Goal: Task Accomplishment & Management: Complete application form

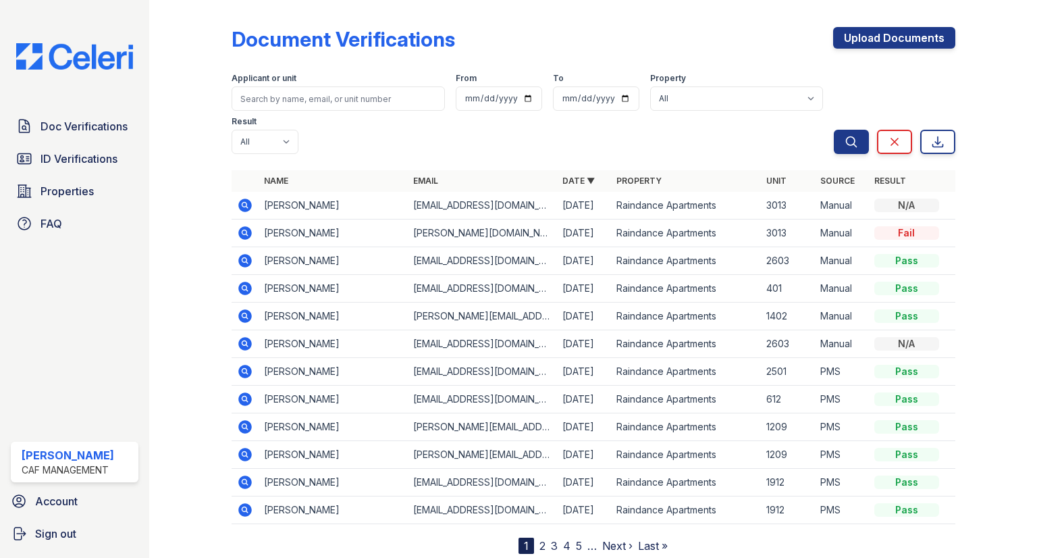
click at [875, 25] on div "Document Verifications Upload Documents Filter Applicant or unit From To Proper…" at bounding box center [594, 279] width 724 height 548
click at [875, 36] on link "Upload Documents" at bounding box center [894, 38] width 122 height 22
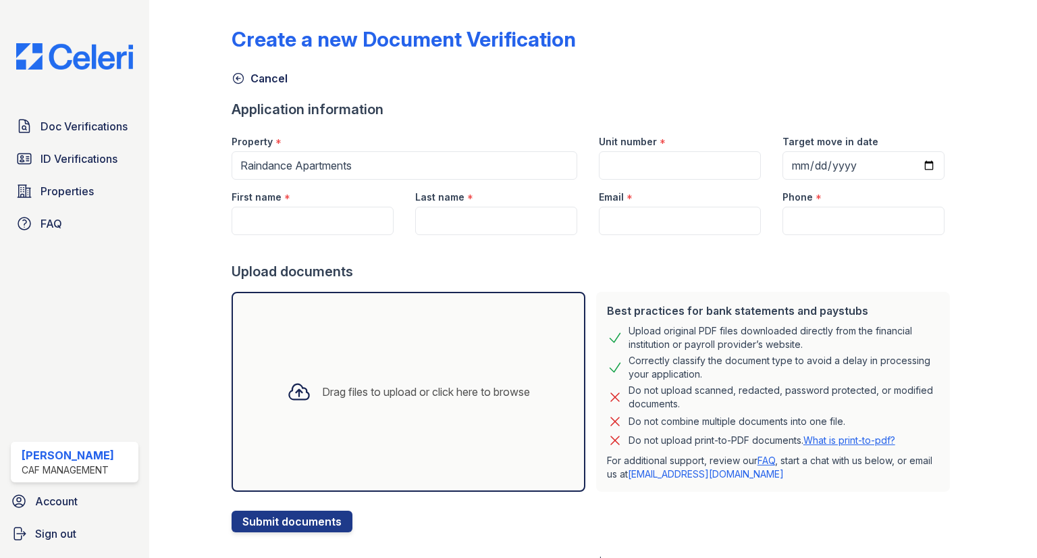
click at [579, 213] on div "Last name *" at bounding box center [496, 207] width 184 height 55
click at [619, 211] on input "Email" at bounding box center [680, 221] width 162 height 28
paste input "[EMAIL_ADDRESS][DOMAIN_NAME]"
type input "[EMAIL_ADDRESS][DOMAIN_NAME]"
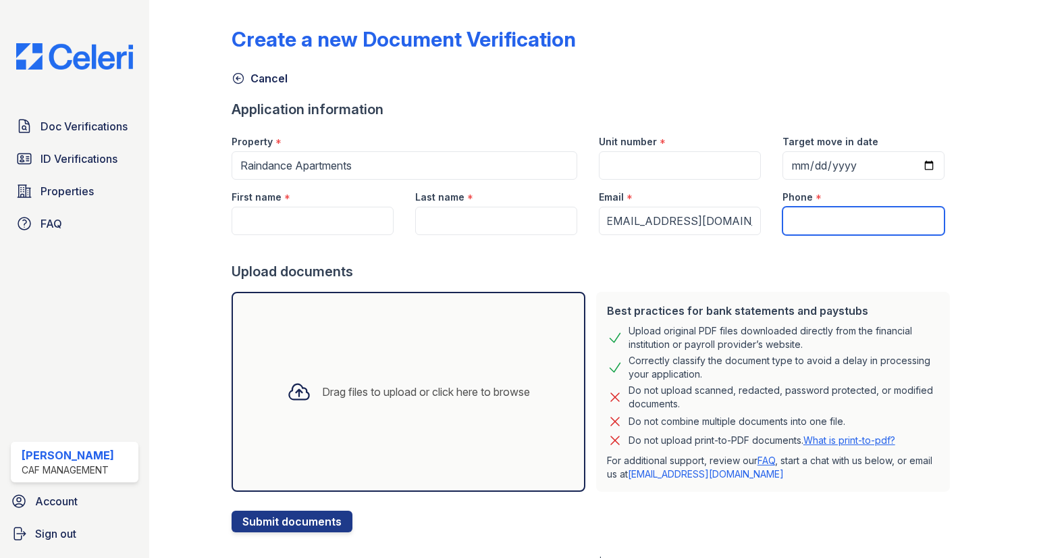
drag, startPoint x: 829, startPoint y: 216, endPoint x: 741, endPoint y: 202, distance: 89.6
click at [829, 216] on input "Phone" at bounding box center [864, 221] width 162 height 28
paste input "(405) 622-1916"
type input "(405) 622-1916"
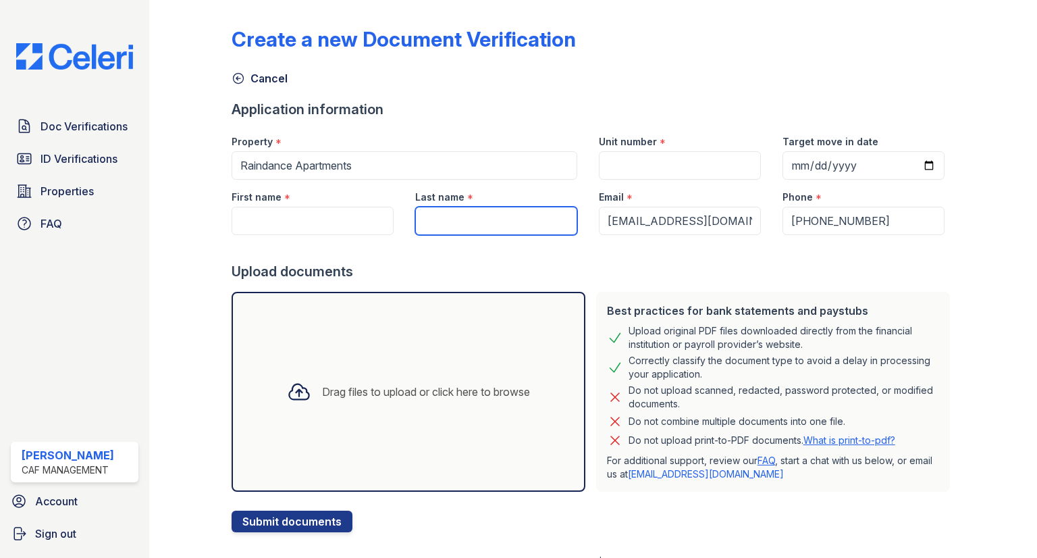
click at [515, 233] on input "Last name" at bounding box center [496, 221] width 162 height 28
type input "[PERSON_NAME]"
click at [335, 235] on div at bounding box center [594, 248] width 724 height 27
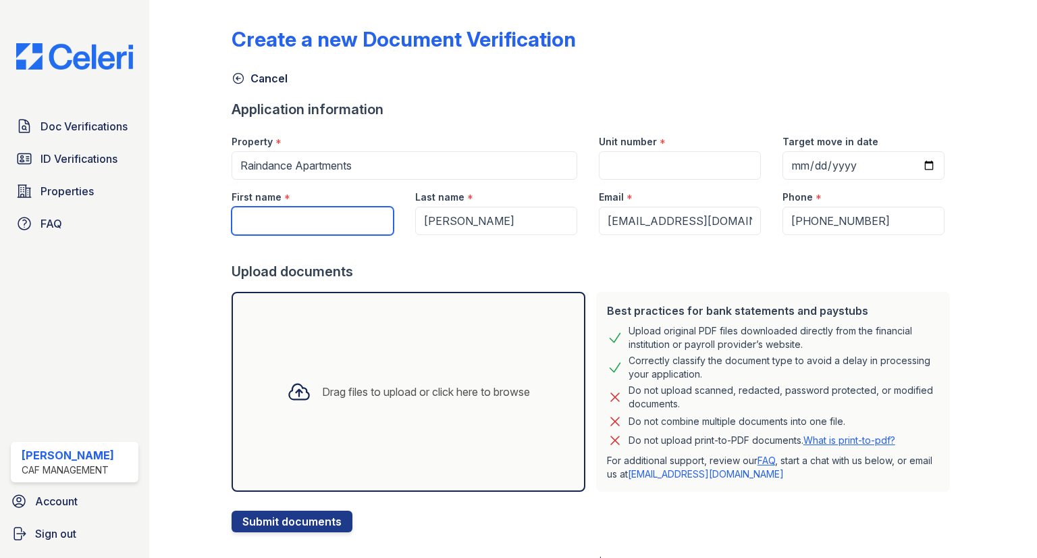
click at [334, 228] on input "First name" at bounding box center [313, 221] width 162 height 28
type input "Santa"
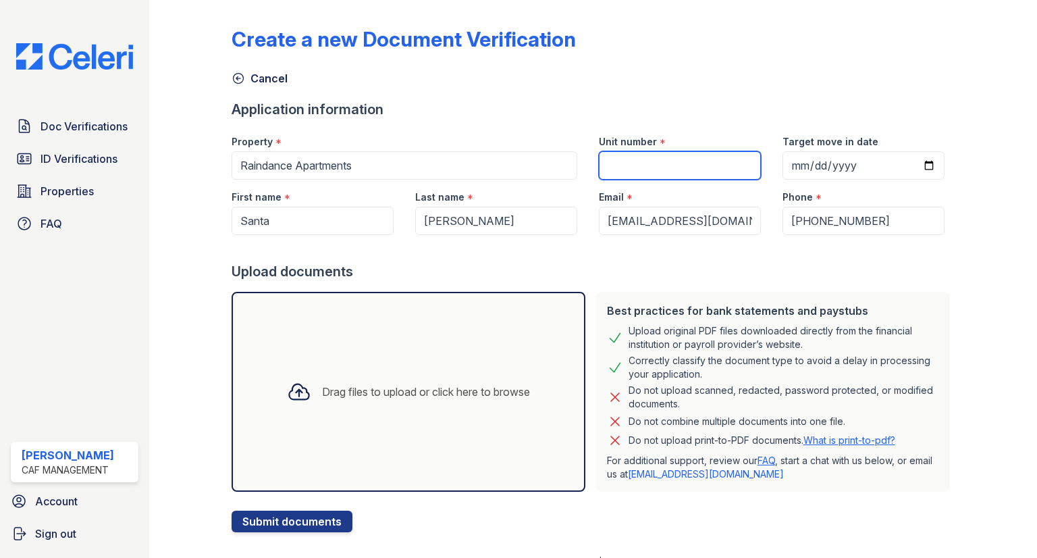
click at [639, 156] on input "Unit number" at bounding box center [680, 165] width 162 height 28
type input "1006"
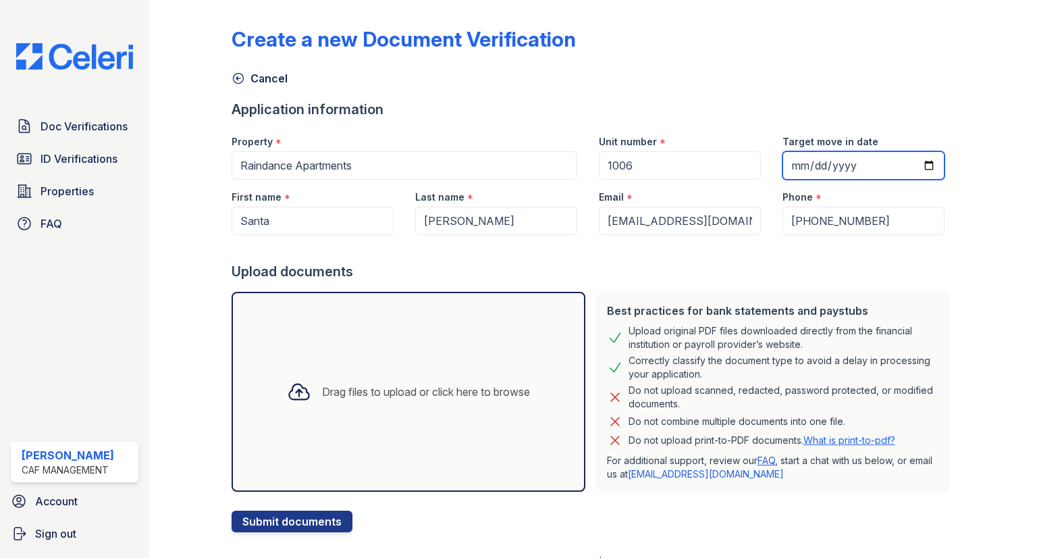
click at [783, 151] on input "Target move in date" at bounding box center [864, 165] width 162 height 28
type input "2025-09-26"
click at [398, 367] on div "Drag files to upload or click here to browse" at bounding box center [409, 392] width 354 height 200
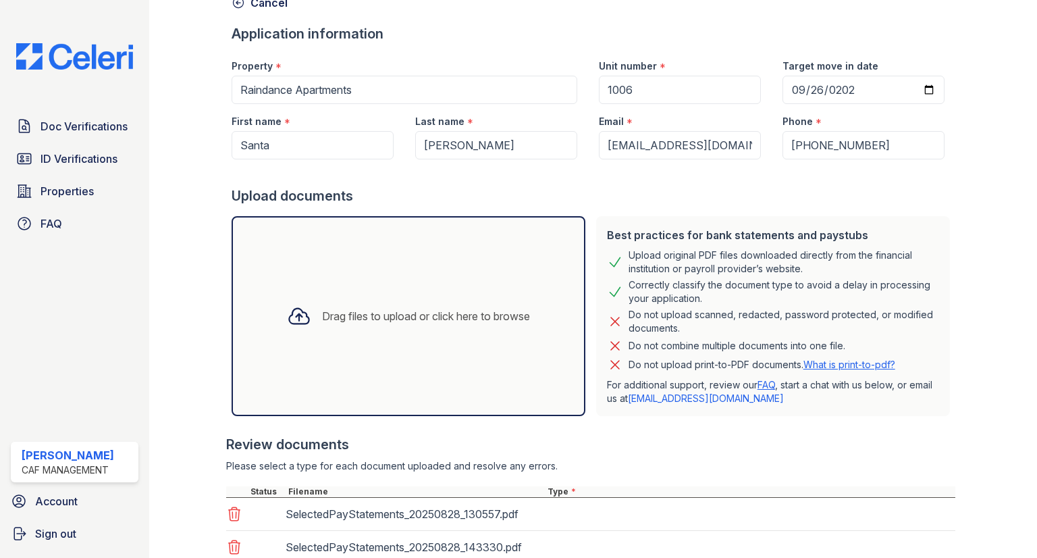
scroll to position [274, 0]
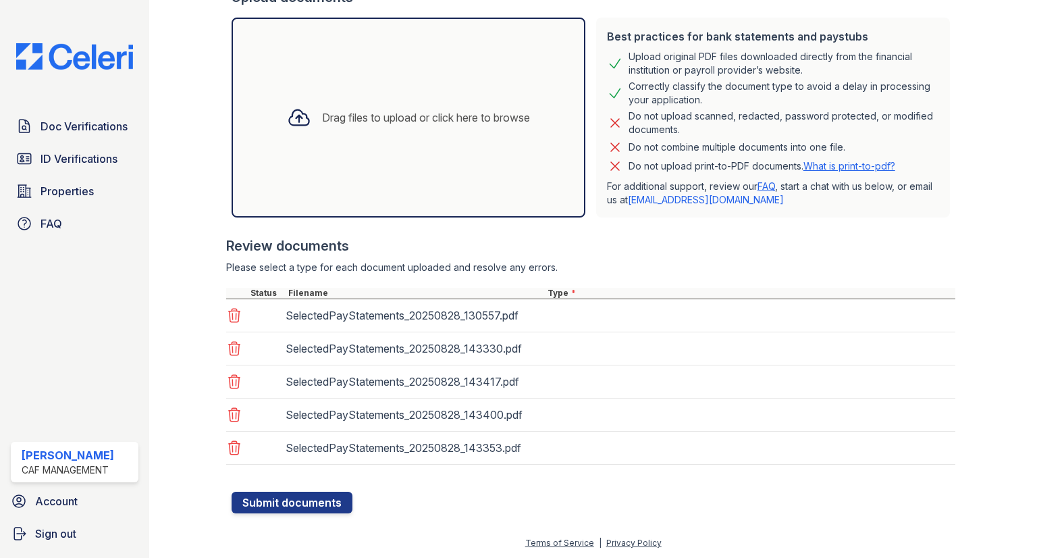
click at [627, 317] on div "SelectedPayStatements_20250828_130557.pdf" at bounding box center [590, 315] width 729 height 33
click at [629, 324] on div "SelectedPayStatements_20250828_130557.pdf" at bounding box center [590, 315] width 729 height 33
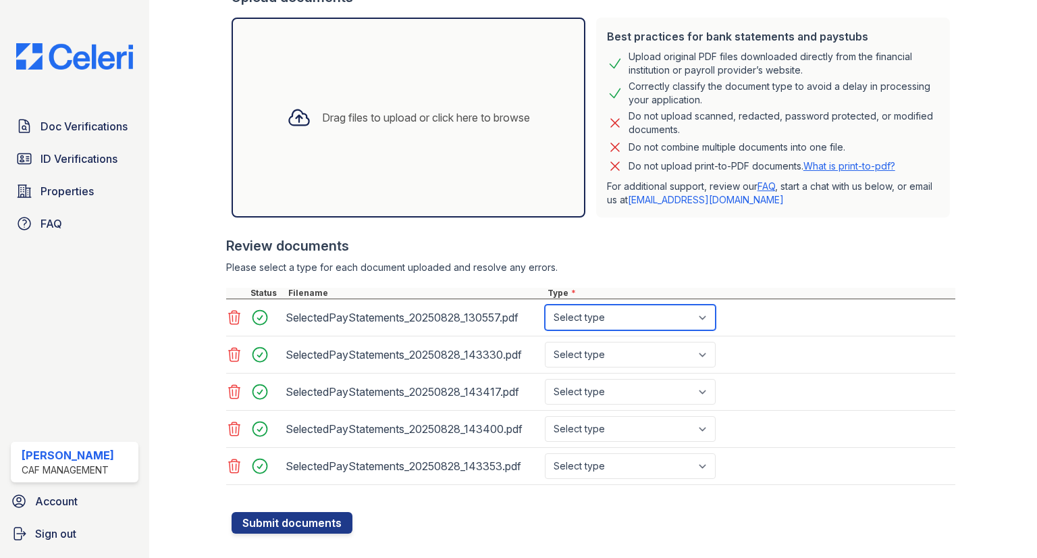
click at [629, 319] on select "Select type Paystub Bank Statement Offer Letter Tax Documents Benefit Award Let…" at bounding box center [630, 318] width 171 height 26
select select "paystub"
click at [545, 305] on select "Select type Paystub Bank Statement Offer Letter Tax Documents Benefit Award Let…" at bounding box center [630, 318] width 171 height 26
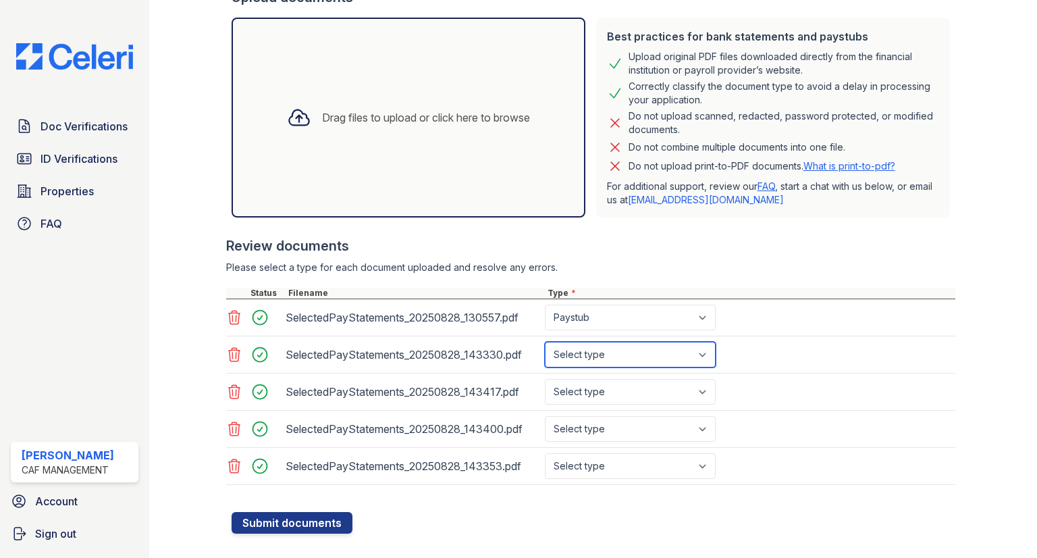
click at [611, 360] on select "Select type Paystub Bank Statement Offer Letter Tax Documents Benefit Award Let…" at bounding box center [630, 355] width 171 height 26
select select "paystub"
click at [545, 342] on select "Select type Paystub Bank Statement Offer Letter Tax Documents Benefit Award Let…" at bounding box center [630, 355] width 171 height 26
click at [602, 403] on div "SelectedPayStatements_20250828_143417.pdf Select type Paystub Bank Statement Of…" at bounding box center [590, 391] width 729 height 37
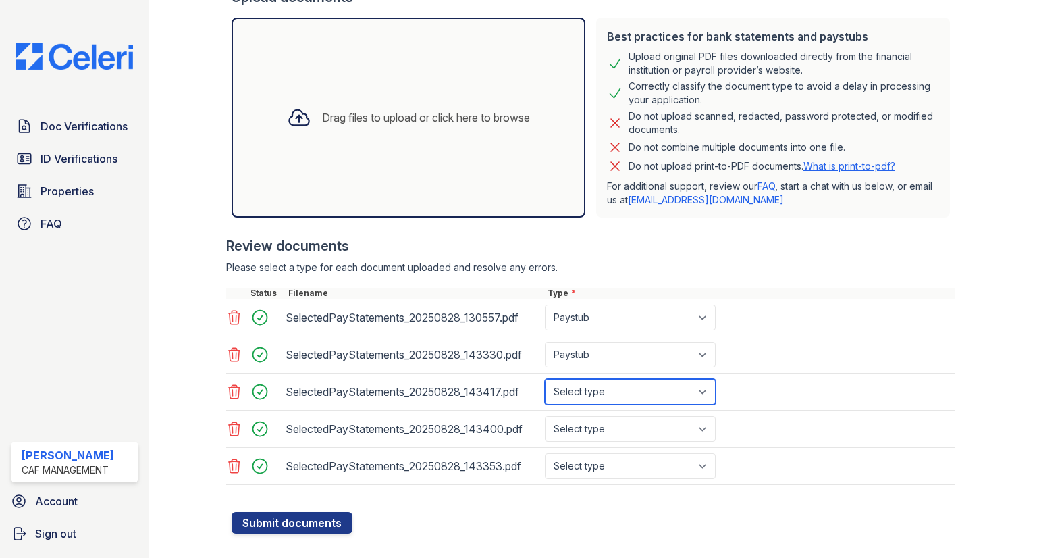
click at [604, 392] on select "Select type Paystub Bank Statement Offer Letter Tax Documents Benefit Award Let…" at bounding box center [630, 392] width 171 height 26
select select "paystub"
click at [545, 379] on select "Select type Paystub Bank Statement Offer Letter Tax Documents Benefit Award Let…" at bounding box center [630, 392] width 171 height 26
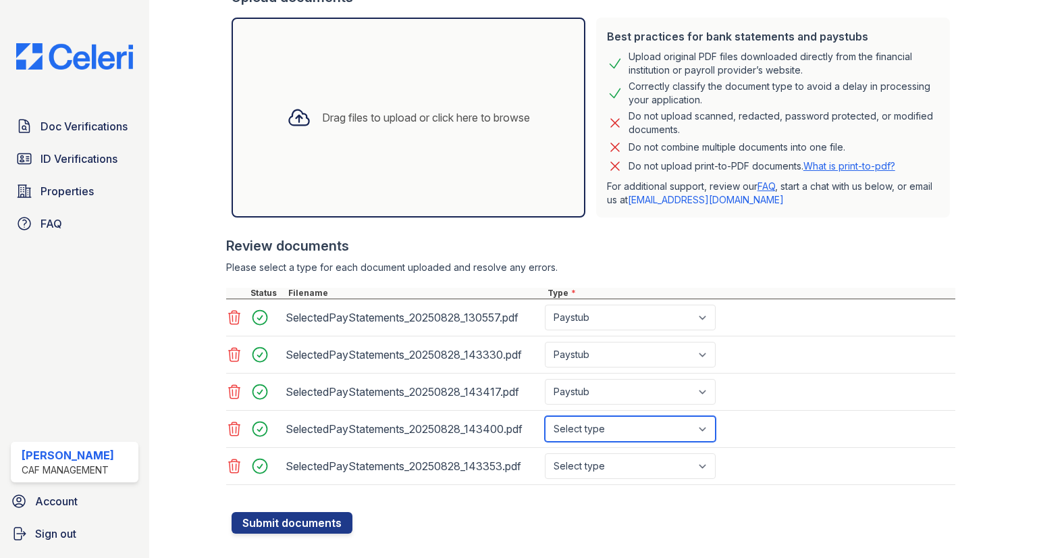
click at [599, 416] on select "Select type Paystub Bank Statement Offer Letter Tax Documents Benefit Award Let…" at bounding box center [630, 429] width 171 height 26
select select "paystub"
click at [545, 416] on select "Select type Paystub Bank Statement Offer Letter Tax Documents Benefit Award Let…" at bounding box center [630, 429] width 171 height 26
click at [602, 454] on select "Select type Paystub Bank Statement Offer Letter Tax Documents Benefit Award Let…" at bounding box center [630, 466] width 171 height 26
select select "paystub"
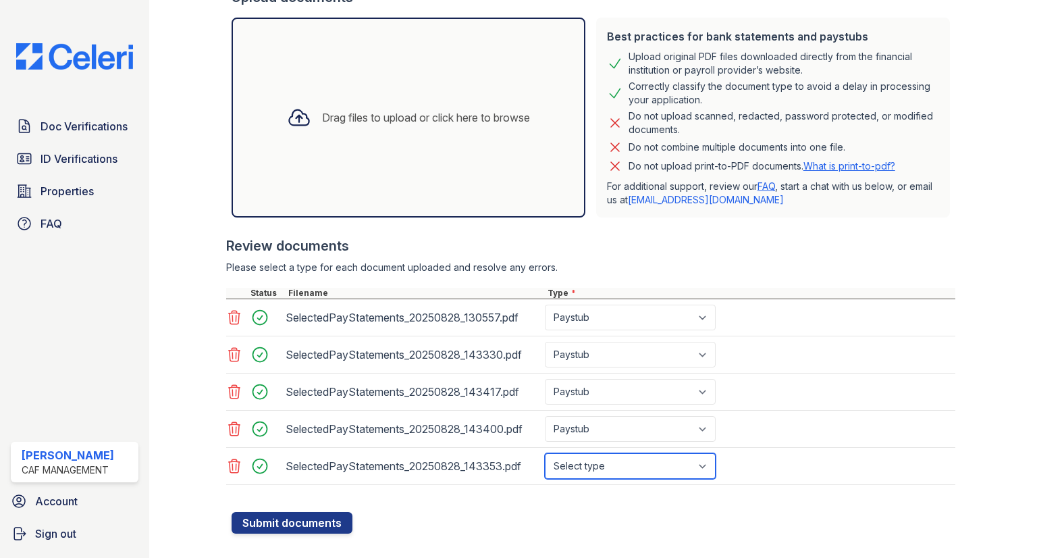
click at [545, 453] on select "Select type Paystub Bank Statement Offer Letter Tax Documents Benefit Award Let…" at bounding box center [630, 466] width 171 height 26
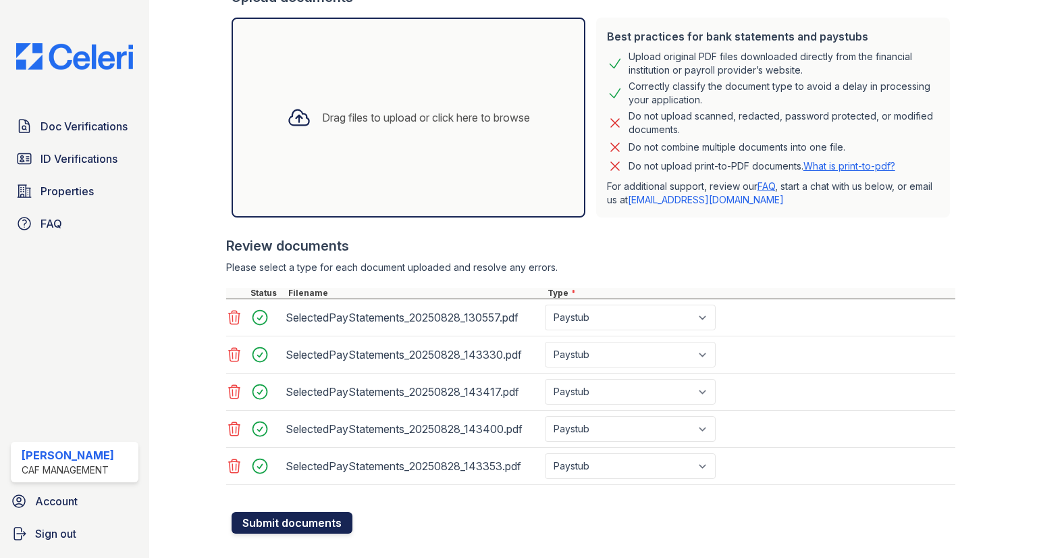
click at [268, 525] on button "Submit documents" at bounding box center [292, 523] width 121 height 22
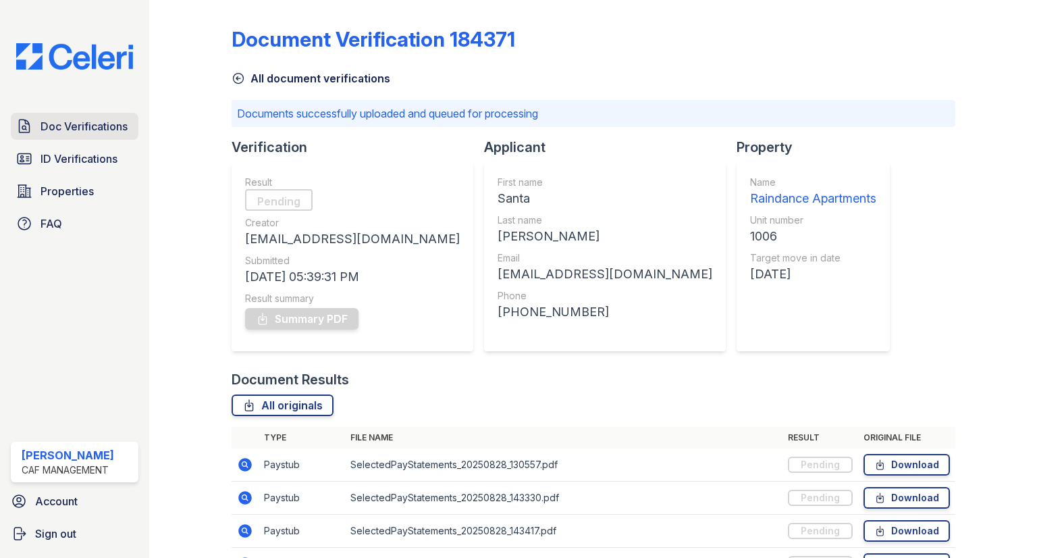
drag, startPoint x: 103, startPoint y: 125, endPoint x: 86, endPoint y: 135, distance: 19.1
click at [103, 125] on span "Doc Verifications" at bounding box center [84, 126] width 87 height 16
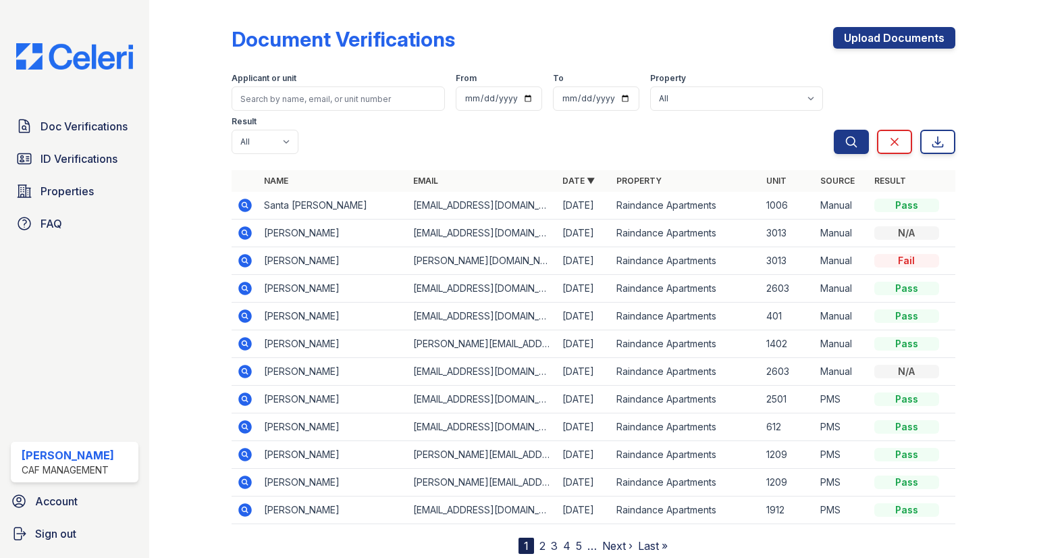
click at [246, 199] on icon at bounding box center [245, 206] width 14 height 14
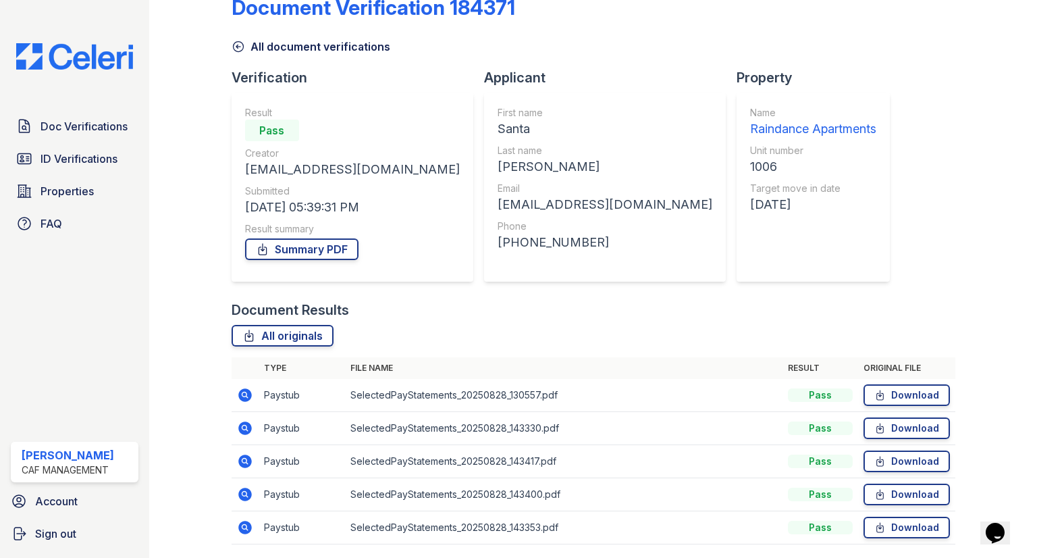
scroll to position [77, 0]
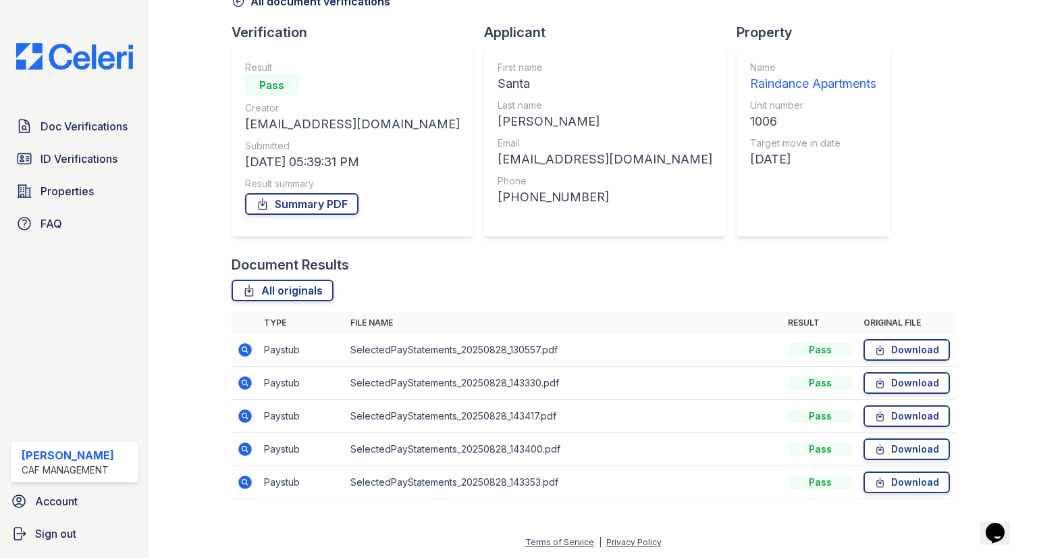
click at [300, 217] on div "Summary PDF" at bounding box center [352, 203] width 215 height 27
drag, startPoint x: 304, startPoint y: 203, endPoint x: 265, endPoint y: 242, distance: 55.9
click at [304, 202] on link "Summary PDF" at bounding box center [301, 204] width 113 height 22
